Goal: Task Accomplishment & Management: Manage account settings

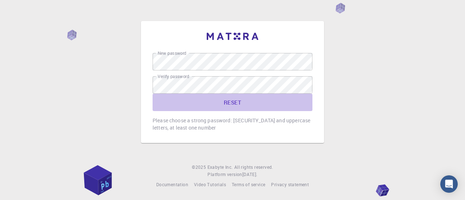
click at [236, 101] on button "RESET" at bounding box center [233, 102] width 160 height 17
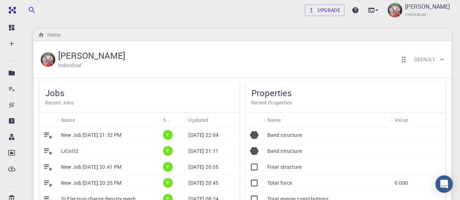
click at [121, 138] on p "New Job [DATE] 21:32 PM" at bounding box center [91, 135] width 60 height 7
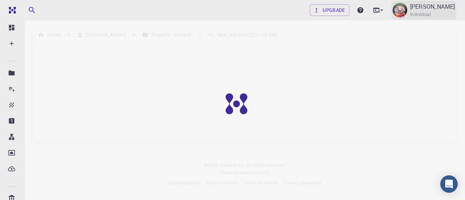
click at [422, 6] on p "[PERSON_NAME]" at bounding box center [432, 6] width 45 height 9
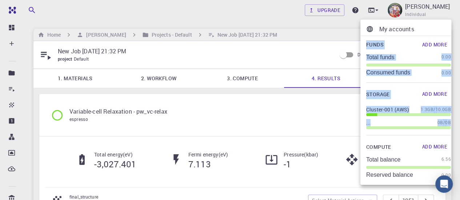
drag, startPoint x: 422, startPoint y: 6, endPoint x: 310, endPoint y: 112, distance: 153.5
click at [310, 112] on div "My accounts Funds Add More Total funds 0.00 Consumed funds 0.00 Storage Add Mor…" at bounding box center [230, 100] width 460 height 200
click at [310, 112] on div at bounding box center [230, 100] width 460 height 200
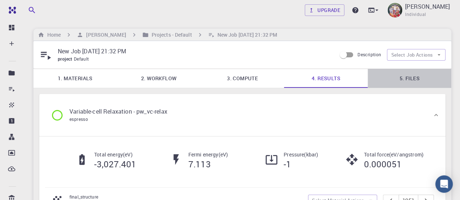
click at [417, 79] on link "5. Files" at bounding box center [409, 78] width 84 height 19
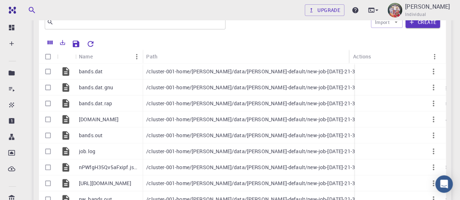
scroll to position [87, 0]
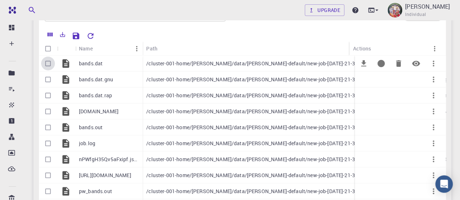
click at [48, 65] on input "Select row" at bounding box center [48, 64] width 14 height 14
checkbox input "true"
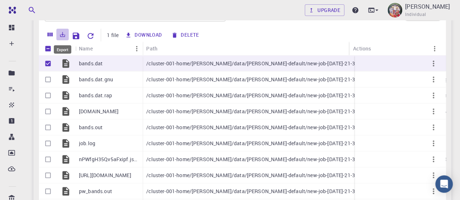
click at [62, 36] on icon "Export" at bounding box center [62, 34] width 5 height 5
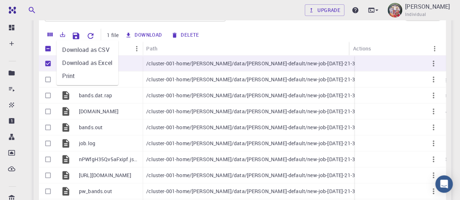
click at [71, 50] on li "Download as CSV" at bounding box center [87, 49] width 62 height 13
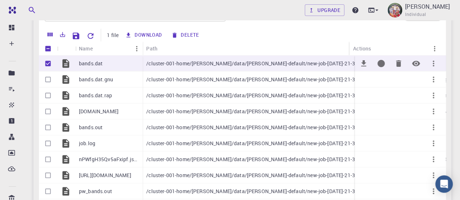
click at [361, 66] on icon "Download" at bounding box center [363, 63] width 9 height 9
click at [292, 33] on div "Download Delete" at bounding box center [274, 35] width 303 height 13
click at [155, 33] on button "Download" at bounding box center [144, 35] width 42 height 12
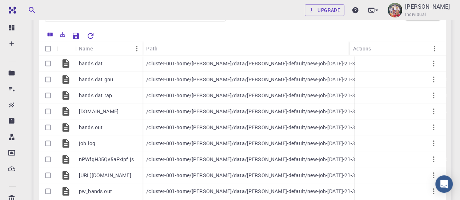
checkbox input "false"
click at [64, 36] on icon "Export" at bounding box center [62, 34] width 7 height 7
click at [49, 48] on input "Select all rows" at bounding box center [48, 49] width 14 height 14
checkbox input "true"
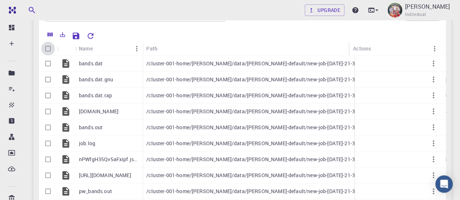
checkbox input "true"
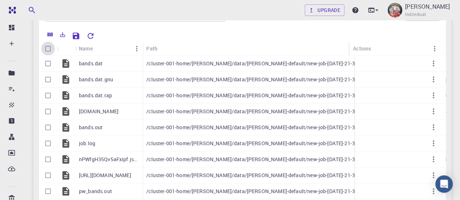
checkbox input "true"
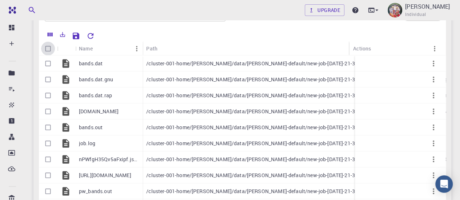
checkbox input "true"
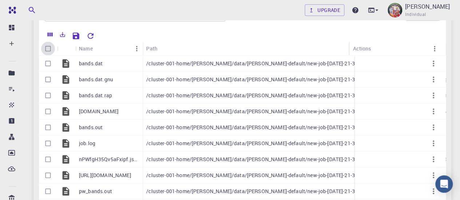
checkbox input "true"
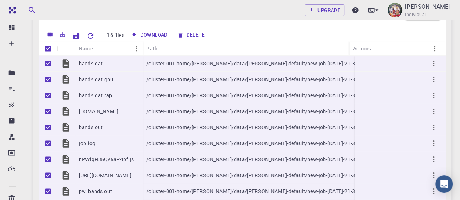
click at [49, 49] on input "Unselect all rows" at bounding box center [48, 49] width 14 height 14
checkbox input "false"
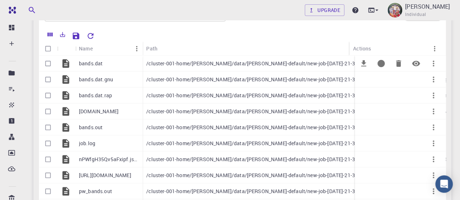
checkbox input "false"
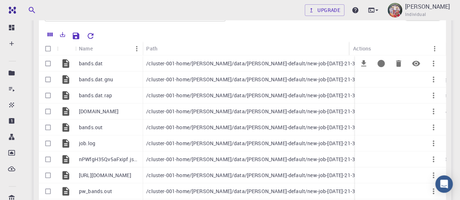
checkbox input "false"
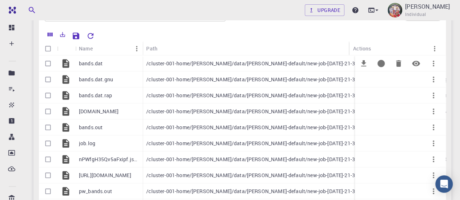
checkbox input "false"
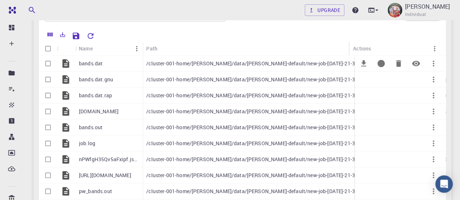
checkbox input "false"
click at [49, 47] on input "Select all rows" at bounding box center [48, 49] width 14 height 14
checkbox input "true"
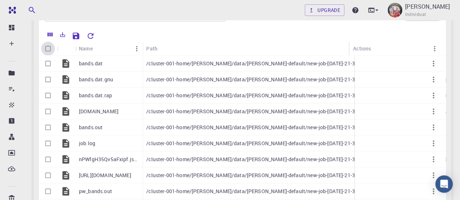
checkbox input "true"
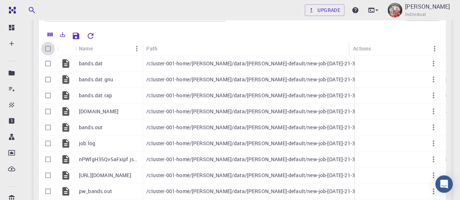
checkbox input "true"
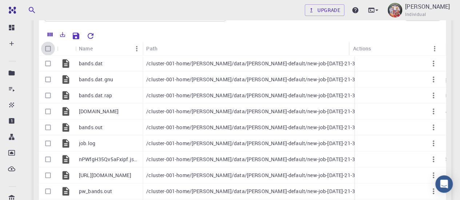
checkbox input "true"
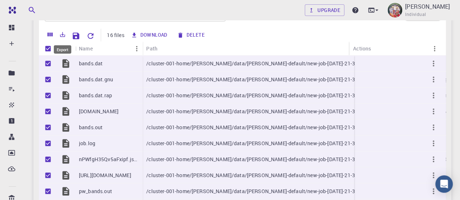
click at [63, 34] on icon "Export" at bounding box center [62, 34] width 5 height 5
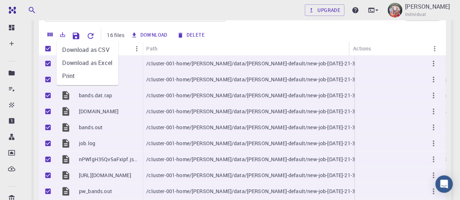
click at [81, 67] on li "Download as Excel" at bounding box center [87, 62] width 62 height 13
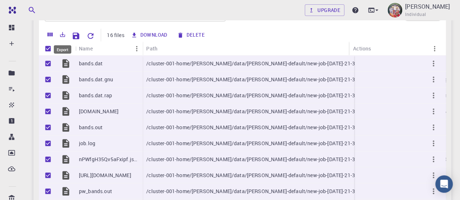
click at [62, 33] on icon "Export" at bounding box center [62, 34] width 7 height 7
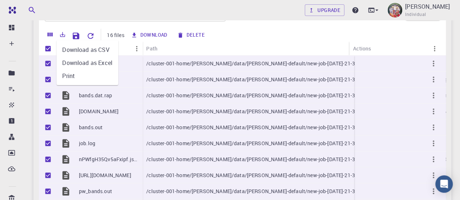
click at [76, 50] on li "Download as CSV" at bounding box center [87, 49] width 62 height 13
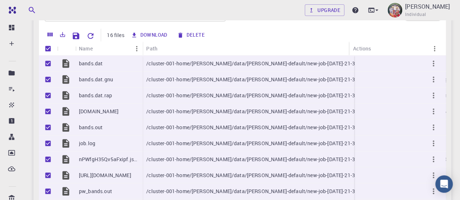
click at [271, 38] on div "Download Delete" at bounding box center [277, 35] width 297 height 13
click at [242, 39] on div "Download Delete" at bounding box center [277, 35] width 297 height 13
click at [315, 35] on div "Download Delete" at bounding box center [277, 35] width 297 height 13
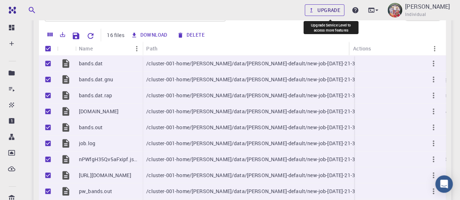
click at [326, 8] on link "Upgrade" at bounding box center [325, 10] width 40 height 12
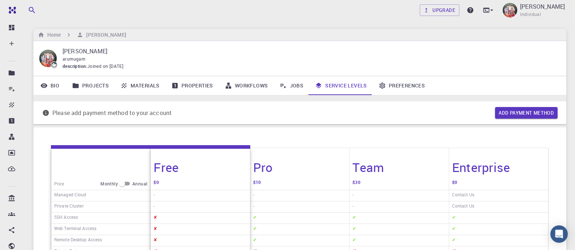
click at [406, 52] on p "[PERSON_NAME]" at bounding box center [309, 51] width 492 height 9
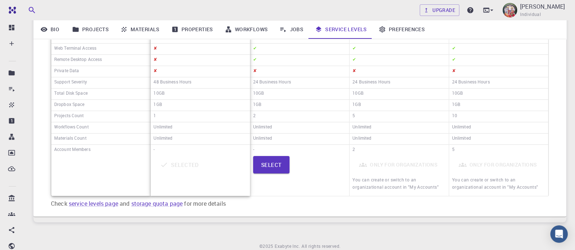
scroll to position [181, 0]
click at [282, 164] on button "Select" at bounding box center [271, 163] width 37 height 17
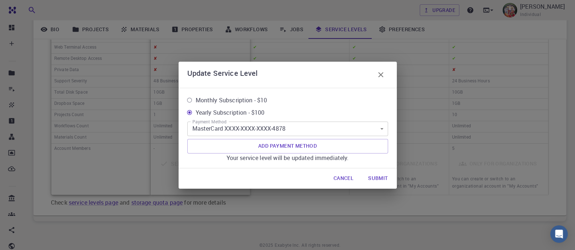
click at [250, 99] on span "Monthly Subscription - $10" at bounding box center [231, 100] width 72 height 9
click at [195, 99] on input "Monthly Subscription - $10" at bounding box center [189, 100] width 12 height 12
radio input "true"
click at [378, 179] on button "Submit" at bounding box center [377, 179] width 31 height 15
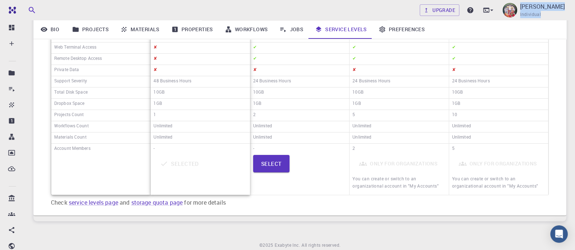
drag, startPoint x: 303, startPoint y: 11, endPoint x: 369, endPoint y: 35, distance: 70.0
click at [369, 35] on div "Upgrade [PERSON_NAME] Individual Home [PERSON_NAME] D [PERSON_NAME] description…" at bounding box center [300, 49] width 550 height 460
click at [403, 30] on link "Preferences" at bounding box center [401, 29] width 58 height 19
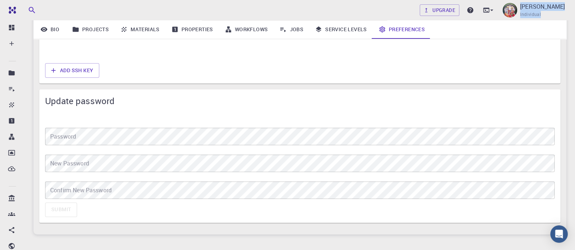
scroll to position [561, 0]
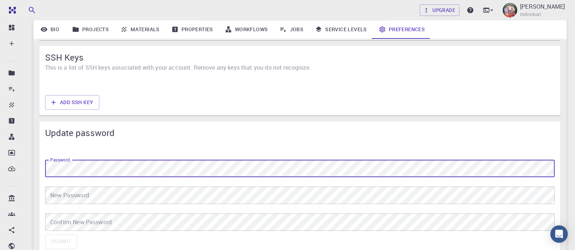
click at [191, 98] on div "Add SSH Key" at bounding box center [299, 102] width 515 height 20
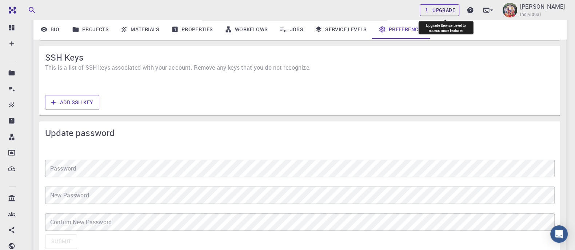
click at [450, 8] on link "Upgrade" at bounding box center [439, 10] width 40 height 12
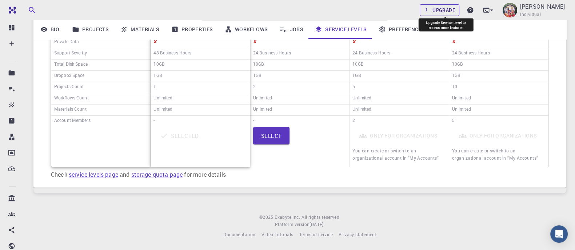
scroll to position [206, 0]
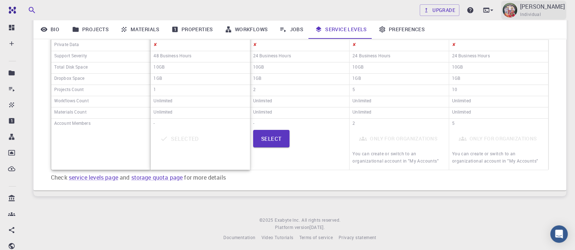
click at [465, 13] on span "Individual" at bounding box center [530, 14] width 21 height 7
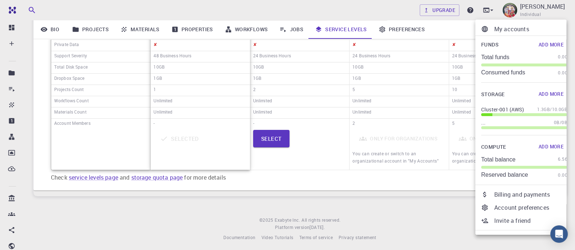
click at [298, 32] on div at bounding box center [287, 125] width 575 height 250
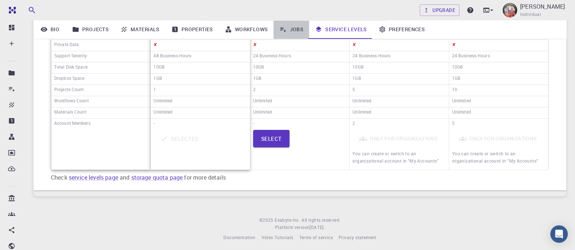
click at [297, 31] on link "Jobs" at bounding box center [291, 29] width 36 height 19
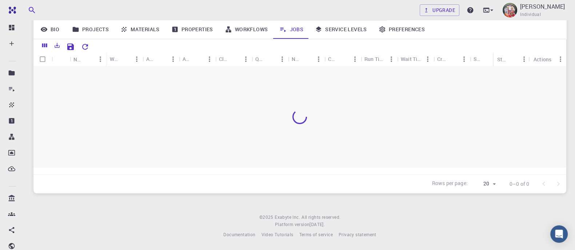
scroll to position [83, 0]
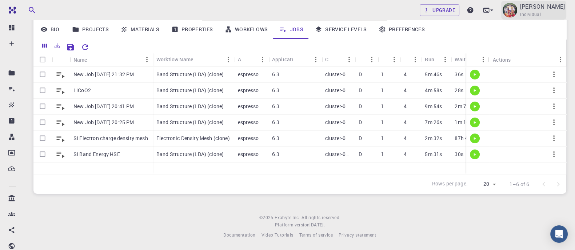
click at [465, 3] on p "[PERSON_NAME]" at bounding box center [542, 6] width 45 height 9
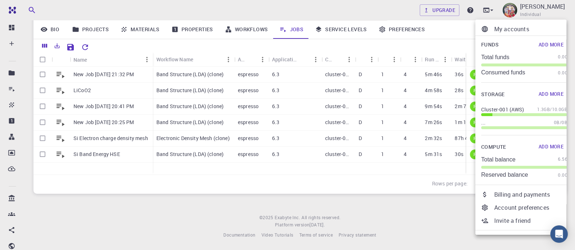
click at [401, 192] on div at bounding box center [287, 125] width 575 height 250
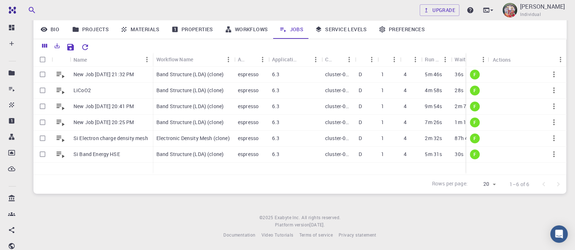
drag, startPoint x: 401, startPoint y: 192, endPoint x: 398, endPoint y: 221, distance: 30.0
click at [398, 200] on footer "© 2025 Exabyte Inc. All rights reserved. Platform version [DATE] . Documentatio…" at bounding box center [300, 226] width 550 height 25
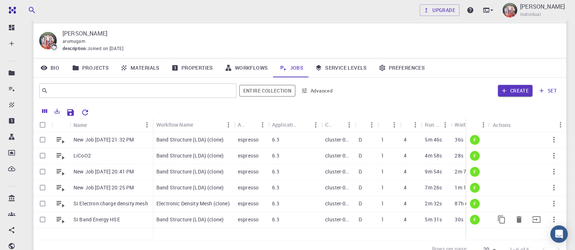
scroll to position [0, 0]
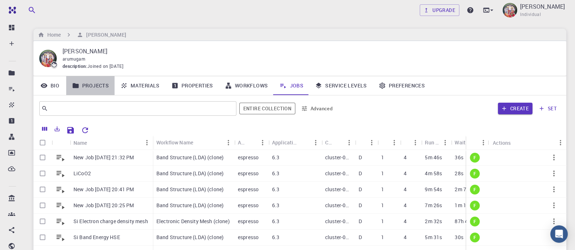
click at [90, 88] on link "Projects" at bounding box center [90, 85] width 48 height 19
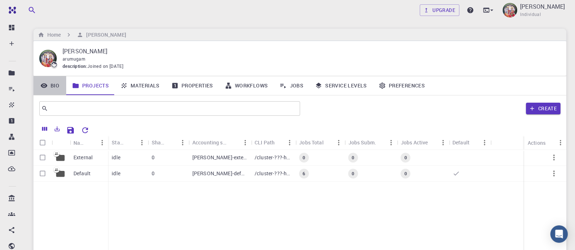
click at [53, 87] on link "Bio" at bounding box center [49, 85] width 33 height 19
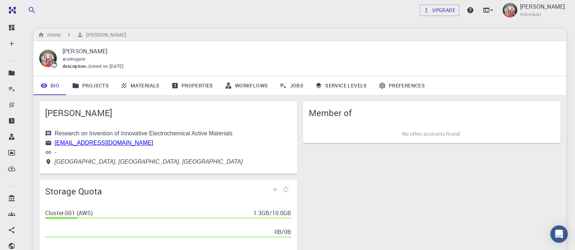
click at [141, 116] on span "[PERSON_NAME]" at bounding box center [168, 113] width 246 height 12
click at [253, 86] on link "Workflows" at bounding box center [246, 85] width 55 height 19
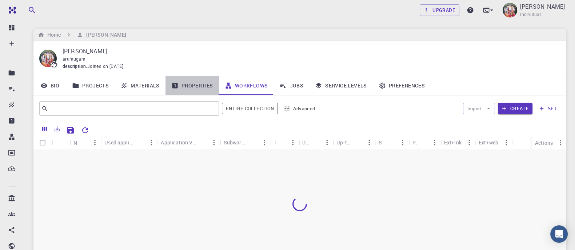
click at [204, 87] on link "Properties" at bounding box center [191, 85] width 53 height 19
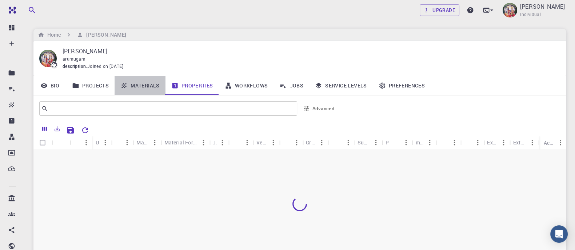
click at [151, 85] on link "Materials" at bounding box center [139, 85] width 51 height 19
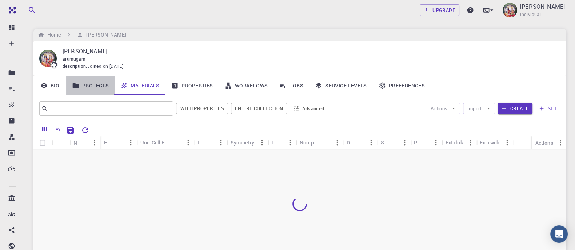
click at [100, 82] on link "Projects" at bounding box center [90, 85] width 48 height 19
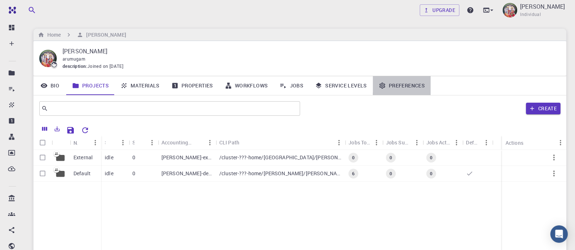
click at [398, 82] on link "Preferences" at bounding box center [401, 85] width 58 height 19
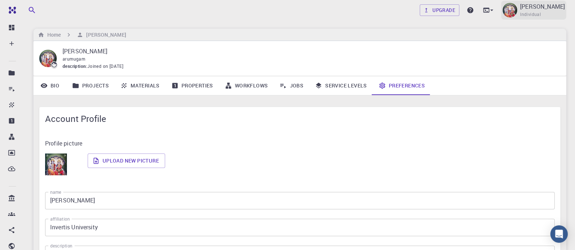
click at [465, 6] on p "[PERSON_NAME]" at bounding box center [542, 6] width 45 height 9
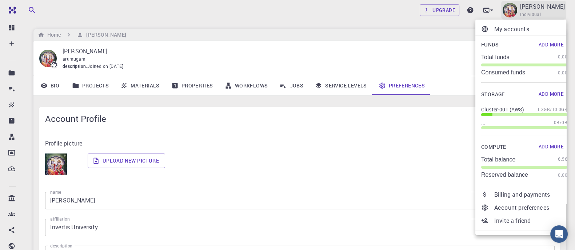
click at [465, 6] on div at bounding box center [287, 125] width 575 height 250
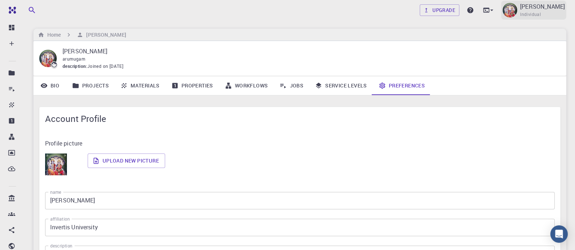
click at [465, 5] on p "[PERSON_NAME]" at bounding box center [542, 6] width 45 height 9
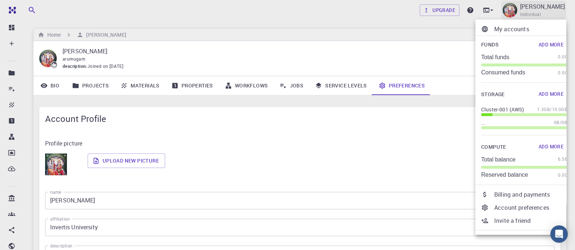
click at [465, 5] on div at bounding box center [287, 125] width 575 height 250
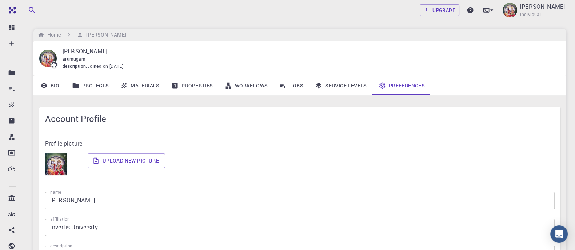
click at [465, 12] on img at bounding box center [509, 10] width 15 height 15
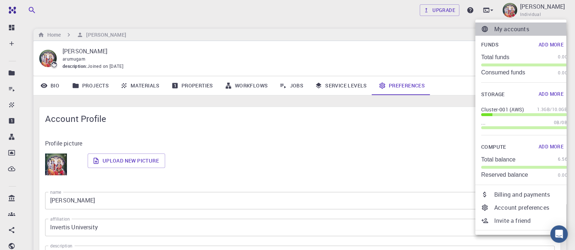
click at [465, 28] on p "My accounts" at bounding box center [530, 29] width 73 height 9
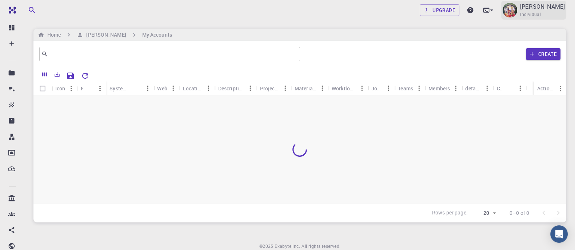
click at [465, 6] on p "[PERSON_NAME]" at bounding box center [542, 6] width 45 height 9
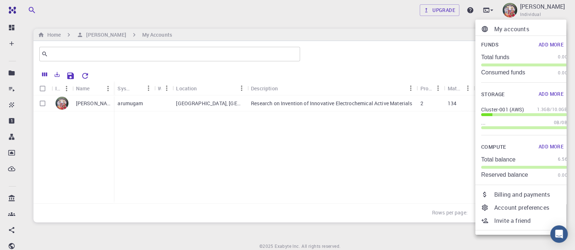
click at [384, 22] on div at bounding box center [287, 125] width 575 height 250
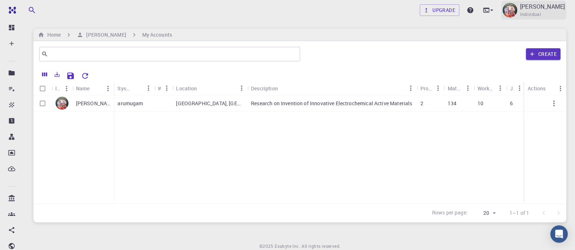
drag, startPoint x: 0, startPoint y: 0, endPoint x: 549, endPoint y: 9, distance: 548.8
click at [465, 9] on p "[PERSON_NAME]" at bounding box center [542, 6] width 45 height 9
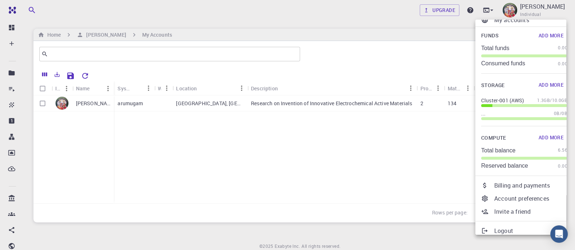
scroll to position [14, 0]
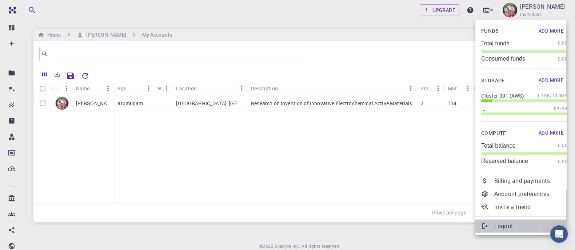
click at [465, 200] on p "Logout" at bounding box center [530, 226] width 73 height 9
